Goal: Task Accomplishment & Management: Use online tool/utility

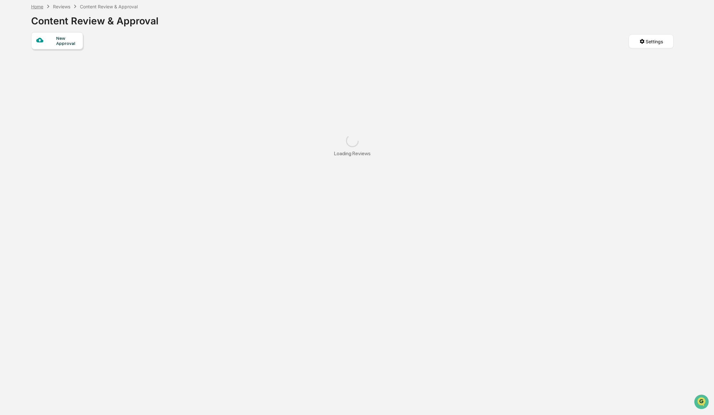
click at [38, 6] on div "Home" at bounding box center [37, 6] width 12 height 5
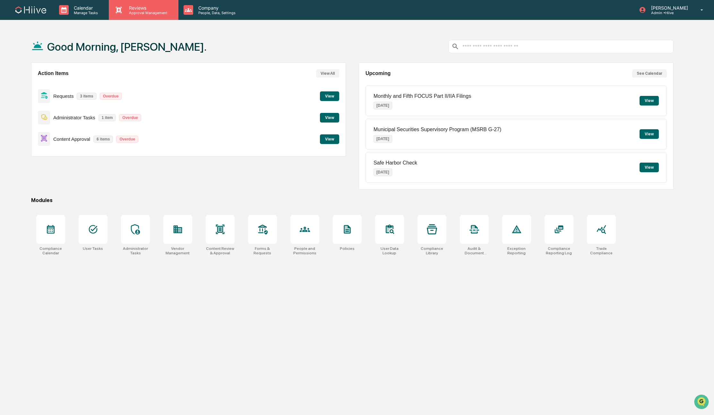
click at [142, 16] on div "Reviews Approval Management" at bounding box center [143, 10] width 69 height 20
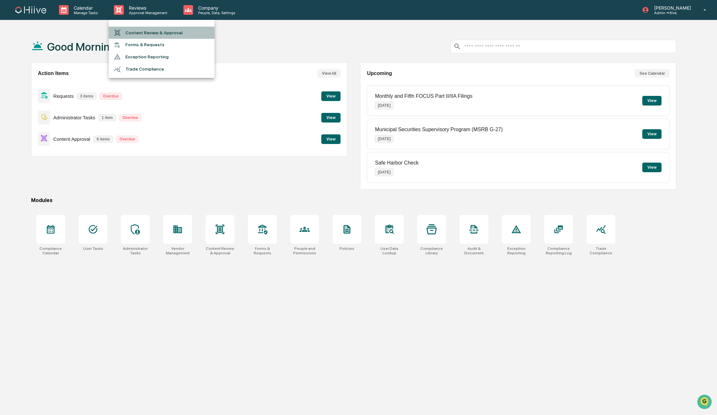
click at [136, 35] on li "Content Review & Approval" at bounding box center [162, 33] width 106 height 12
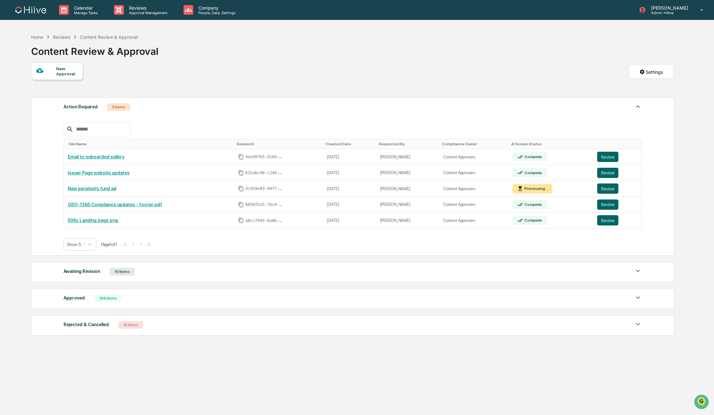
click at [210, 280] on div "Awaiting Revision 10 Items File Name Review Id Created Date Requested By Compli…" at bounding box center [352, 272] width 643 height 20
click at [210, 276] on div "Awaiting Revision 10 Items" at bounding box center [353, 271] width 578 height 9
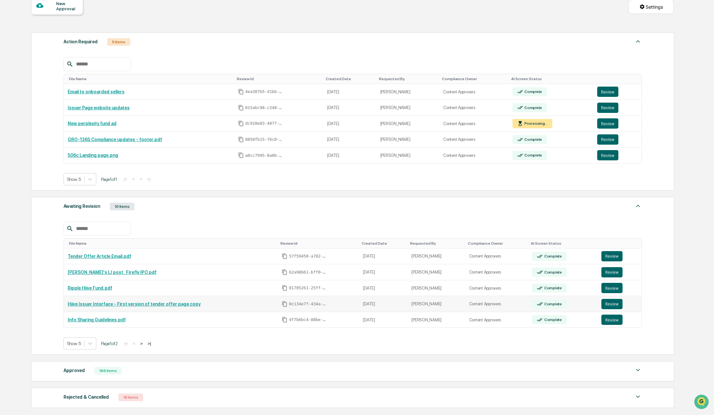
scroll to position [128, 0]
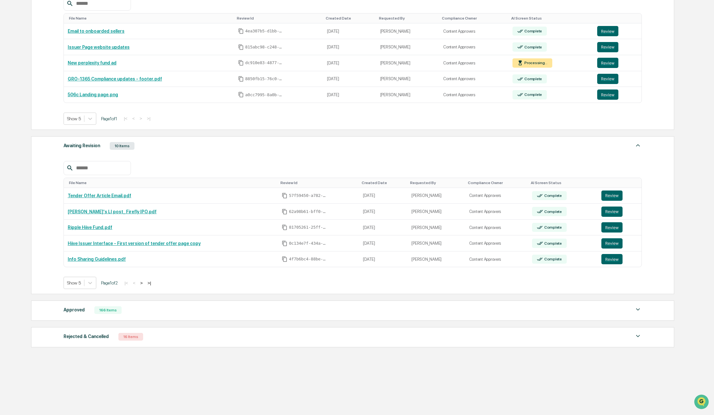
click at [145, 283] on button ">" at bounding box center [141, 282] width 6 height 5
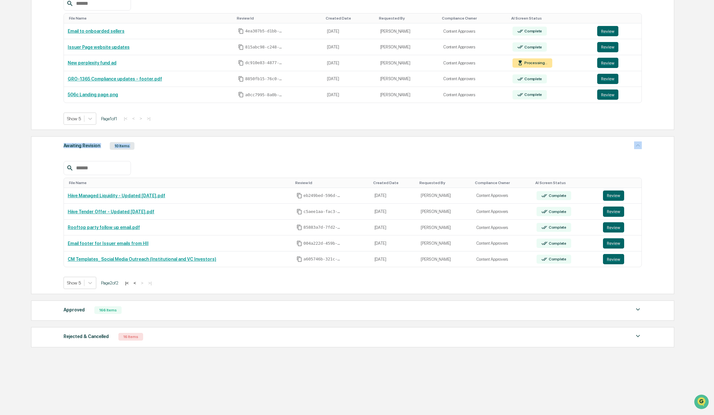
drag, startPoint x: 326, startPoint y: 149, endPoint x: 340, endPoint y: 152, distance: 14.7
click at [325, 149] on div "Awaiting Revision 10 Items File Name Review Id Created Date Requested By Compli…" at bounding box center [352, 215] width 643 height 158
click at [216, 146] on div "Awaiting Revision 10 Items" at bounding box center [353, 145] width 578 height 9
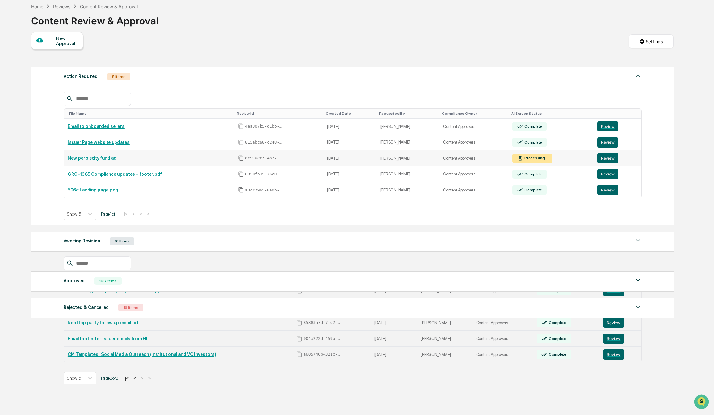
scroll to position [30, 0]
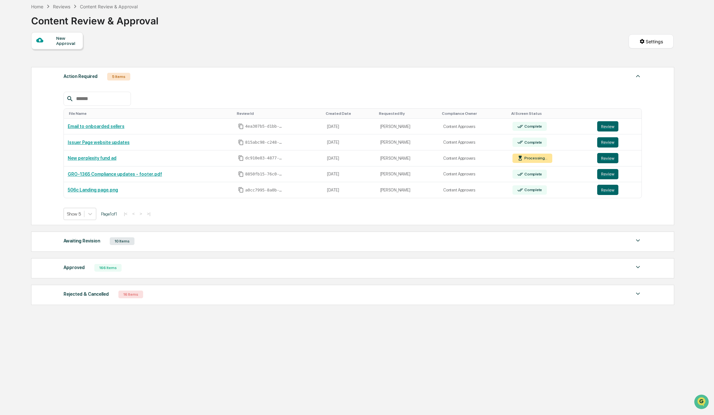
click at [223, 16] on div "Home Reviews Content Review & Approval Content Review & Approval" at bounding box center [352, 16] width 642 height 32
click at [228, 47] on div "New Approval Settings" at bounding box center [352, 48] width 642 height 32
click at [606, 129] on button "Review" at bounding box center [607, 126] width 21 height 10
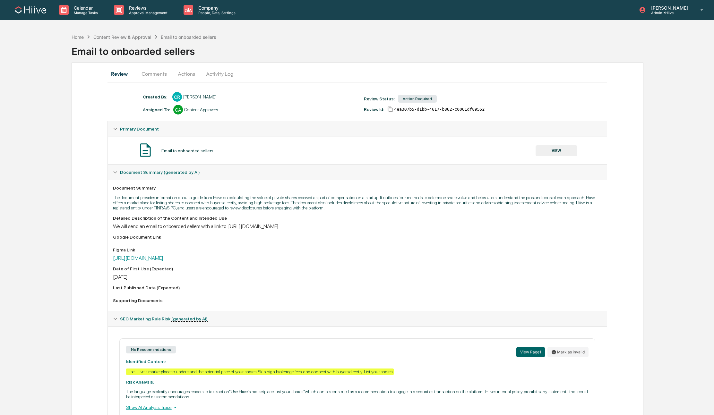
click at [186, 73] on button "Actions" at bounding box center [186, 73] width 29 height 15
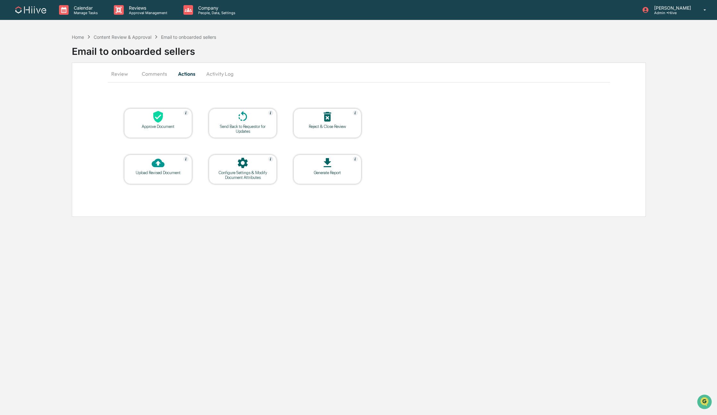
click at [153, 132] on div "Approve Document" at bounding box center [158, 123] width 68 height 30
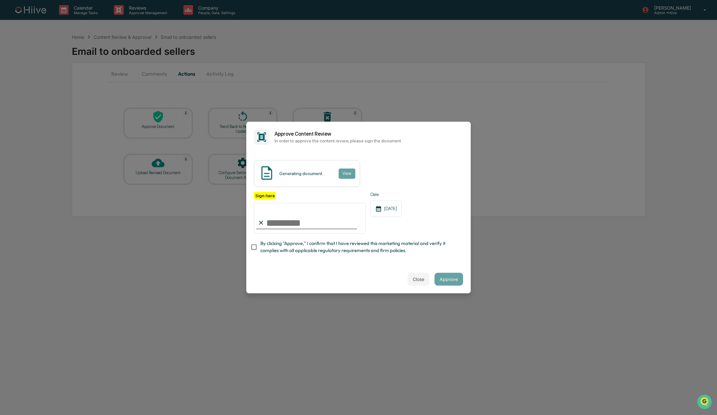
type input "**********"
click at [300, 253] on span "By clicking "Approve," I confirm that I have reviewed this marketing material a…" at bounding box center [359, 247] width 198 height 14
click at [450, 280] on button "Approve" at bounding box center [449, 279] width 29 height 13
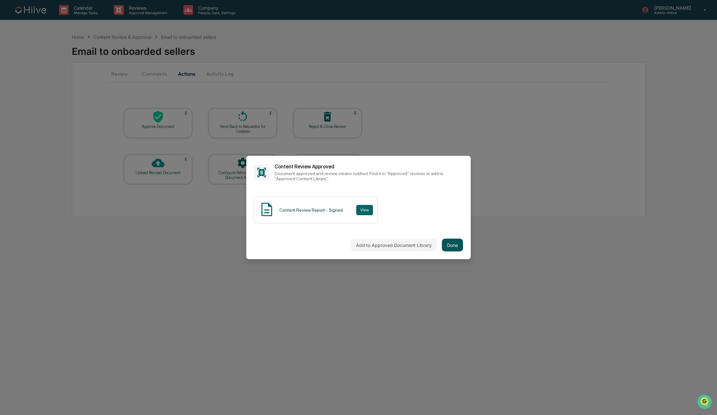
click at [451, 247] on button "Done" at bounding box center [452, 245] width 21 height 13
